Goal: Transaction & Acquisition: Purchase product/service

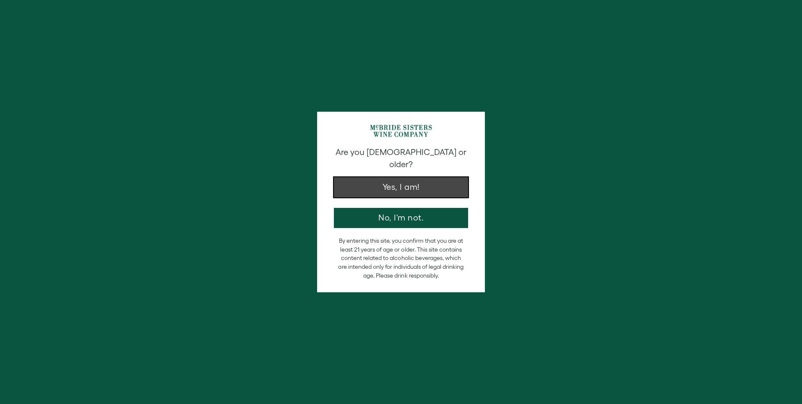
click at [395, 177] on button "Yes, I am!" at bounding box center [401, 187] width 134 height 20
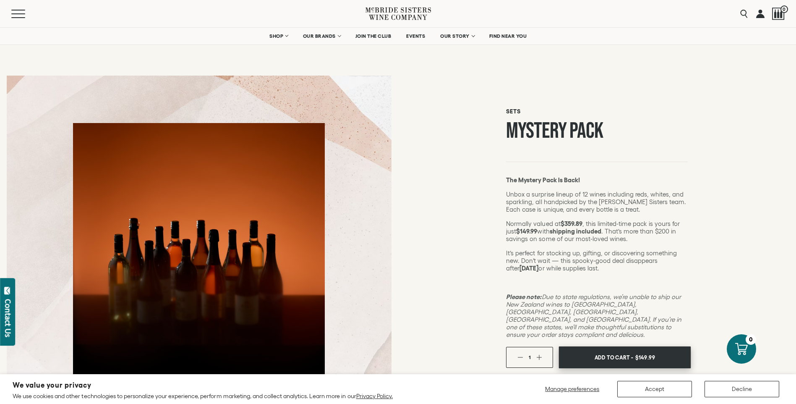
click at [610, 351] on span "Add To Cart -" at bounding box center [614, 357] width 39 height 13
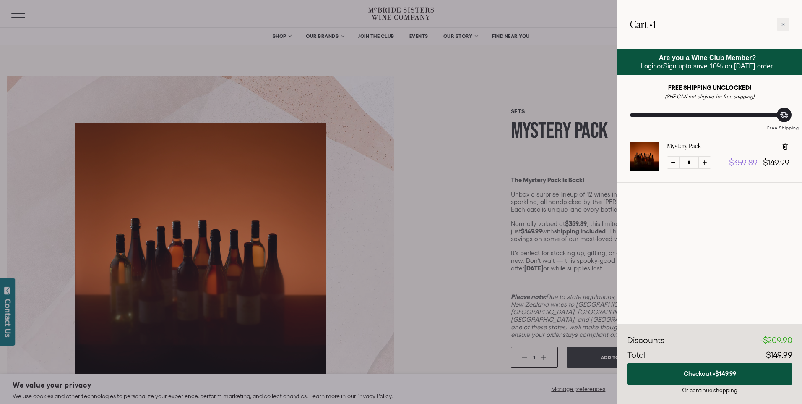
click at [644, 66] on span "Login" at bounding box center [649, 66] width 16 height 7
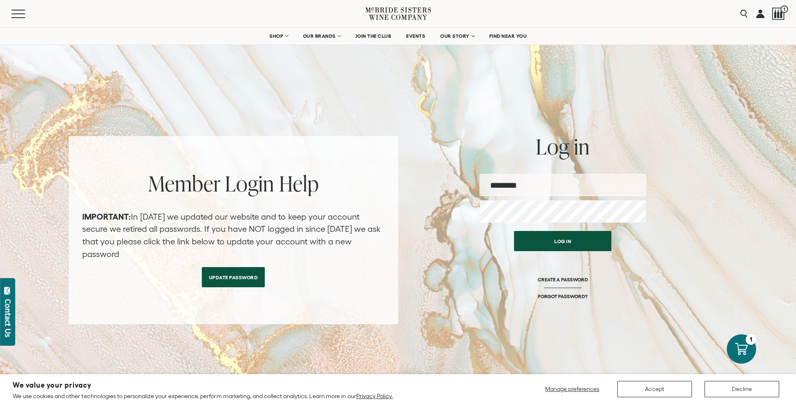
click at [581, 185] on input "email" at bounding box center [563, 185] width 167 height 22
type input "**********"
click at [561, 238] on button "Log in" at bounding box center [562, 239] width 97 height 20
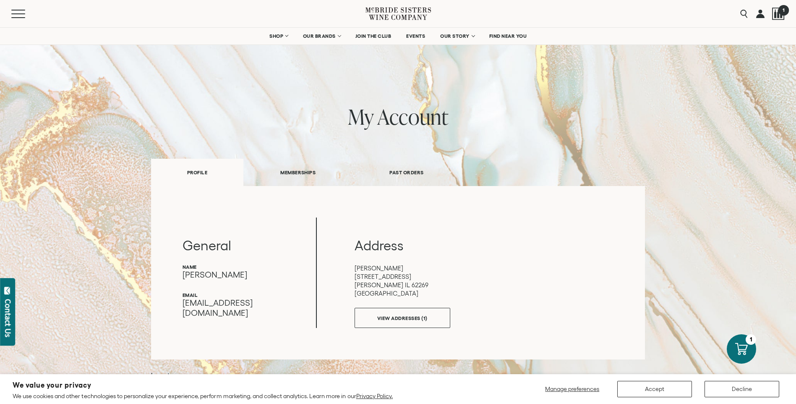
click at [776, 13] on div at bounding box center [778, 14] width 13 height 13
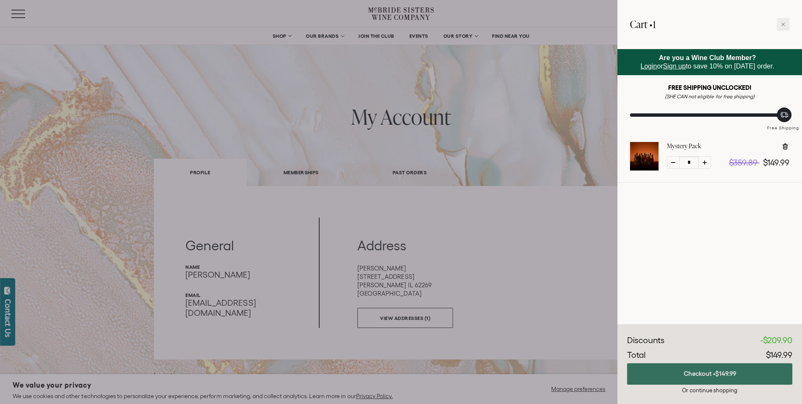
click at [702, 374] on button "Checkout • $149.99" at bounding box center [709, 373] width 165 height 21
